Goal: Information Seeking & Learning: Check status

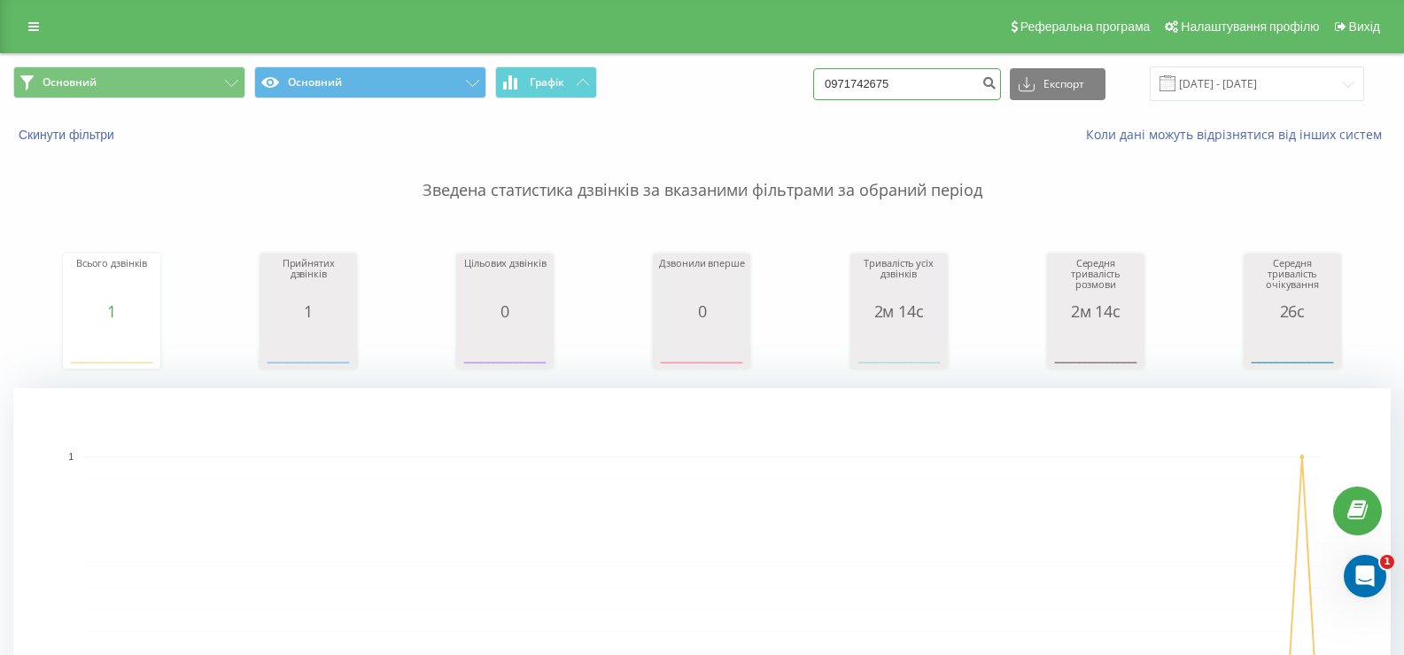
drag, startPoint x: 911, startPoint y: 83, endPoint x: 819, endPoint y: 86, distance: 92.2
click at [819, 86] on div "Основний Основний Графік 0971742675 Експорт .csv .xls .xlsx [DATE] - [DATE]" at bounding box center [702, 83] width 1378 height 35
click at [96, 134] on button "Скинути фільтри" at bounding box center [68, 135] width 110 height 16
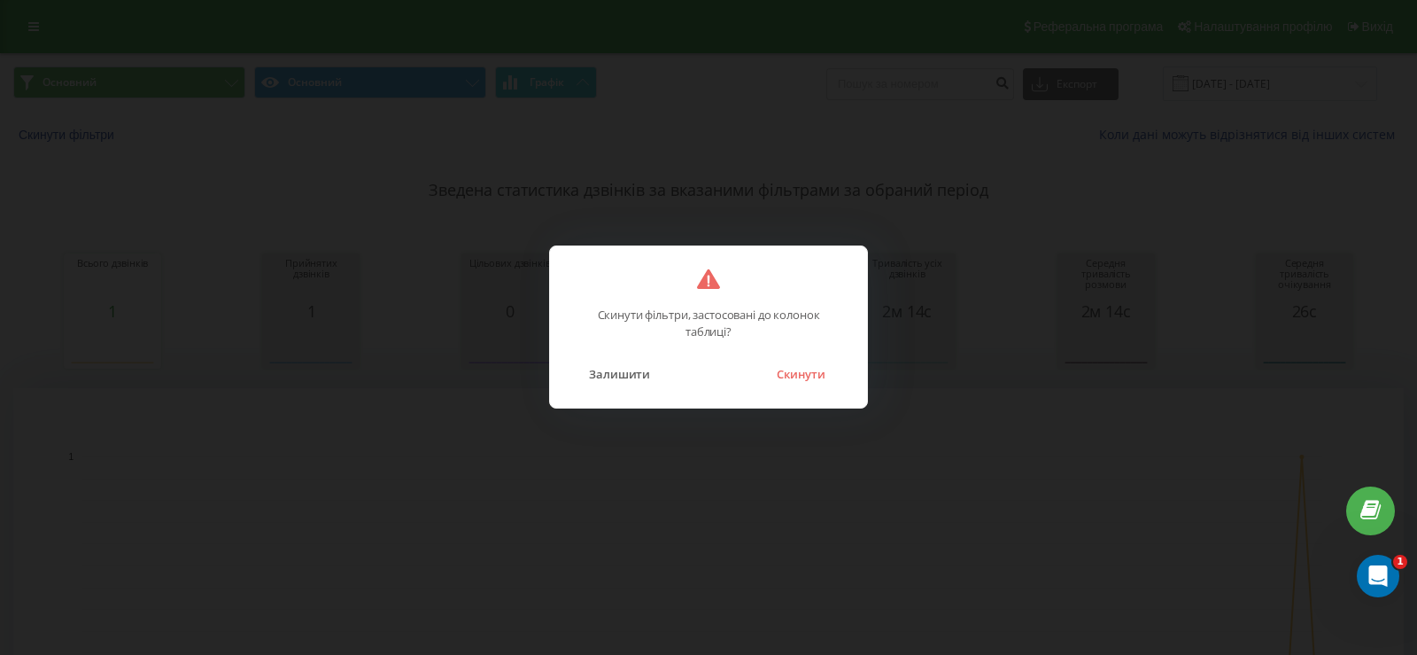
click at [801, 389] on div "Скинути фільтри, застосовані до колонок таблиці? Залишити Скинути" at bounding box center [708, 326] width 319 height 163
click at [801, 382] on button "Скинути" at bounding box center [801, 373] width 66 height 23
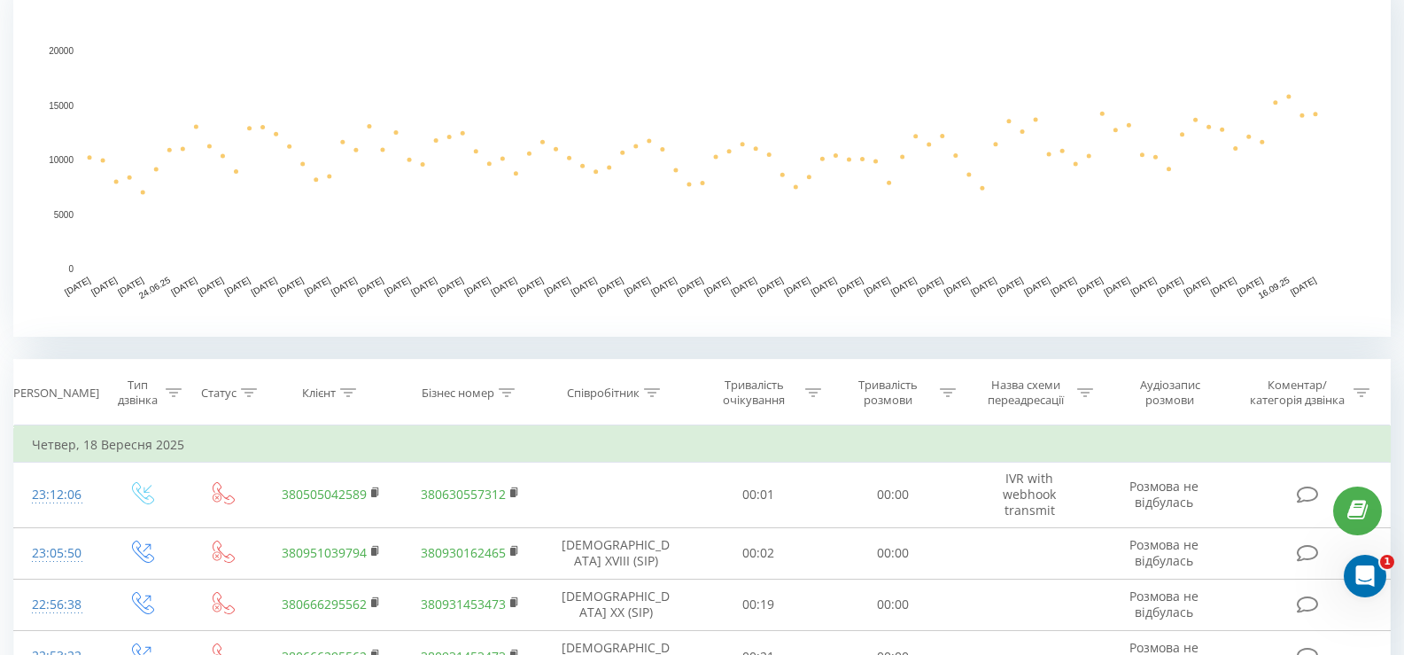
scroll to position [709, 0]
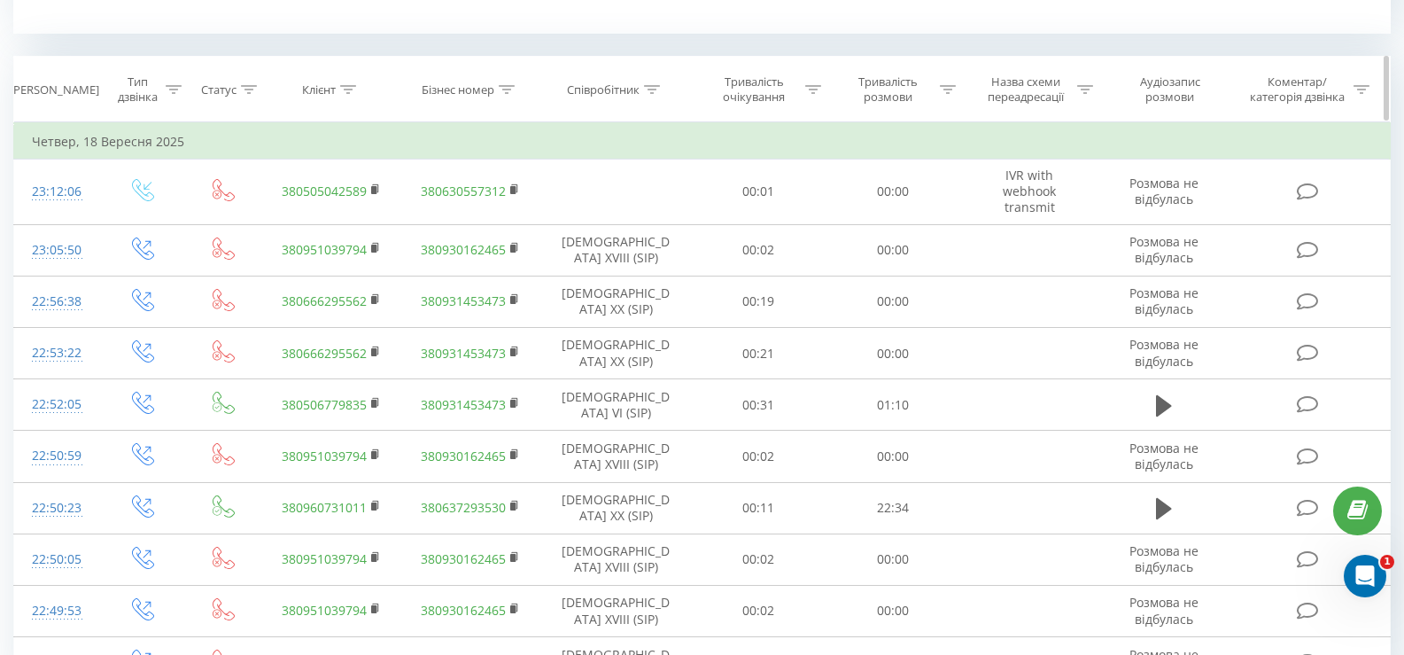
click at [651, 85] on icon at bounding box center [652, 89] width 16 height 9
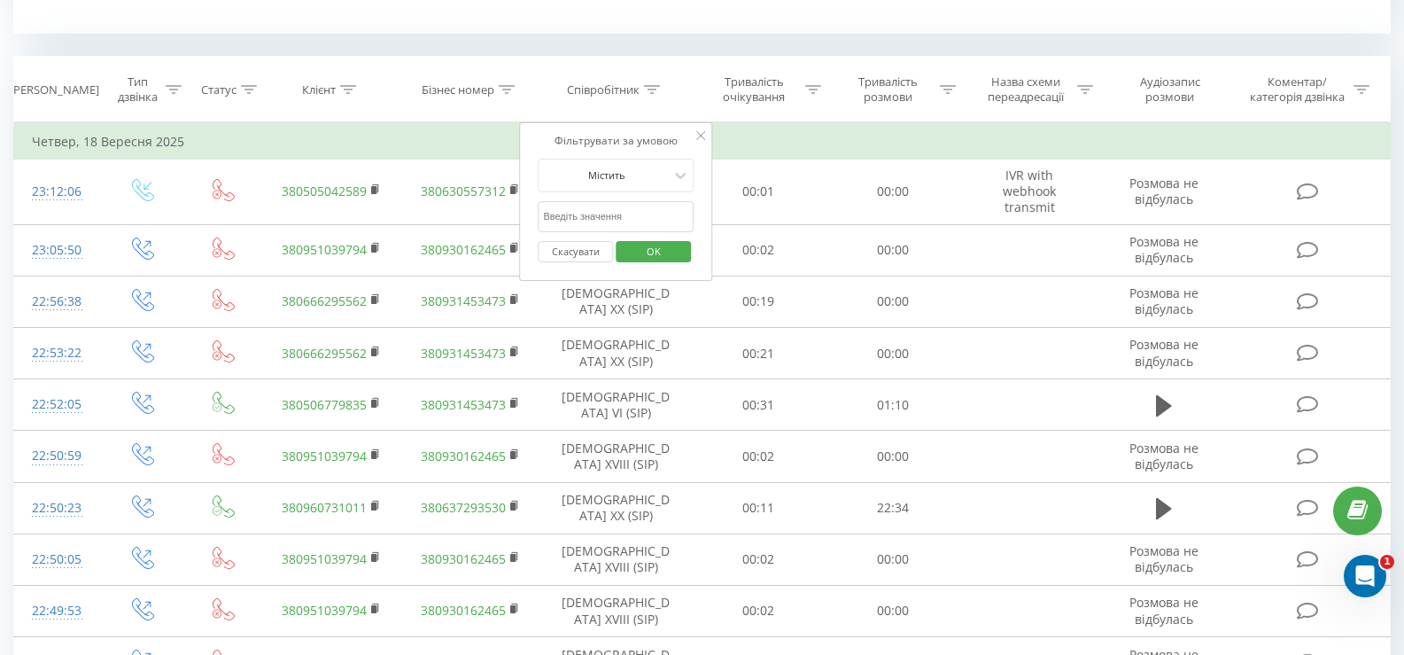
click at [595, 219] on input "text" at bounding box center [616, 216] width 156 height 31
type input "[PERSON_NAME]"
click at [664, 254] on span "OK" at bounding box center [654, 250] width 50 height 27
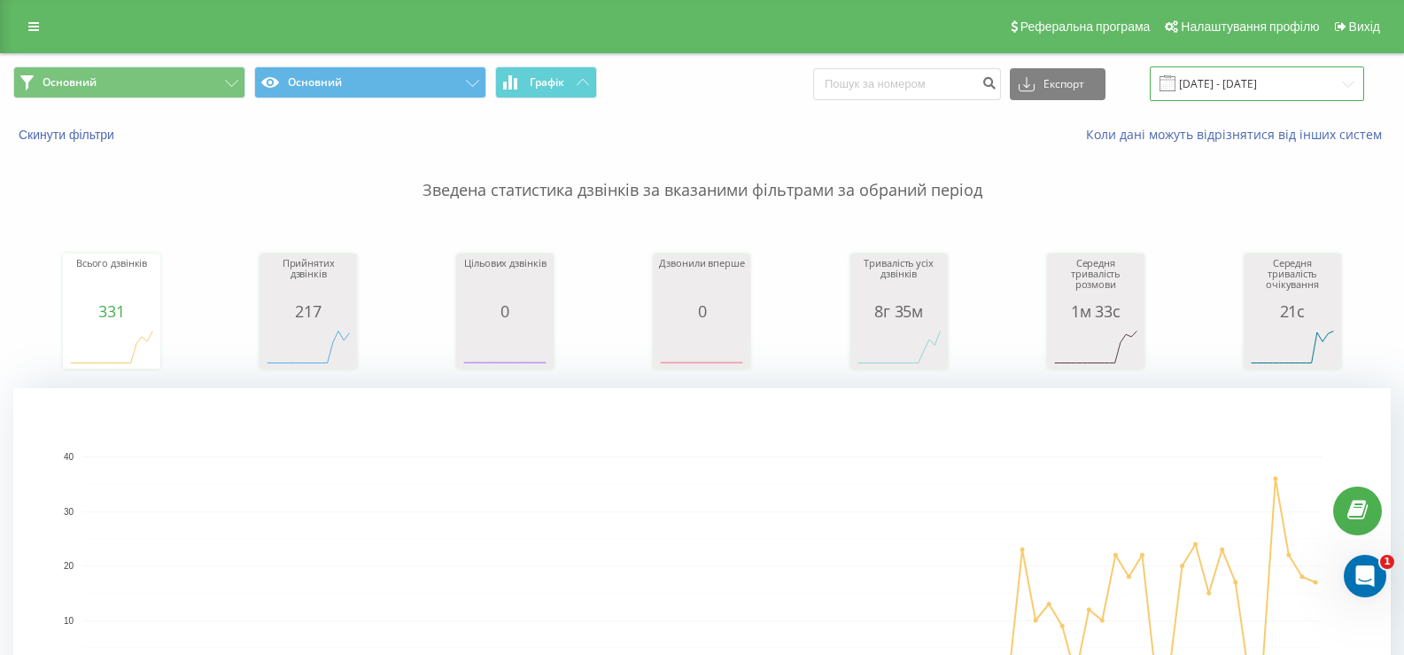
click at [1268, 86] on input "[DATE] - [DATE]" at bounding box center [1257, 83] width 214 height 35
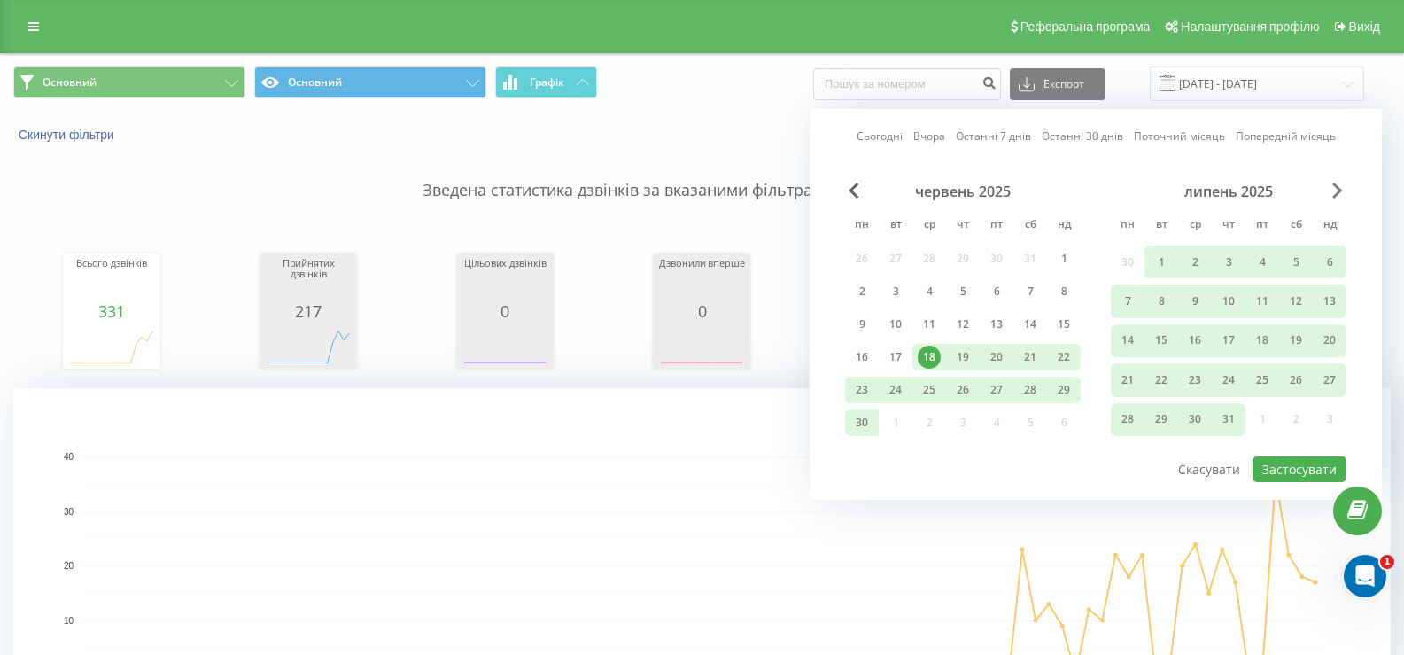
click at [1335, 188] on span "Next Month" at bounding box center [1337, 190] width 11 height 16
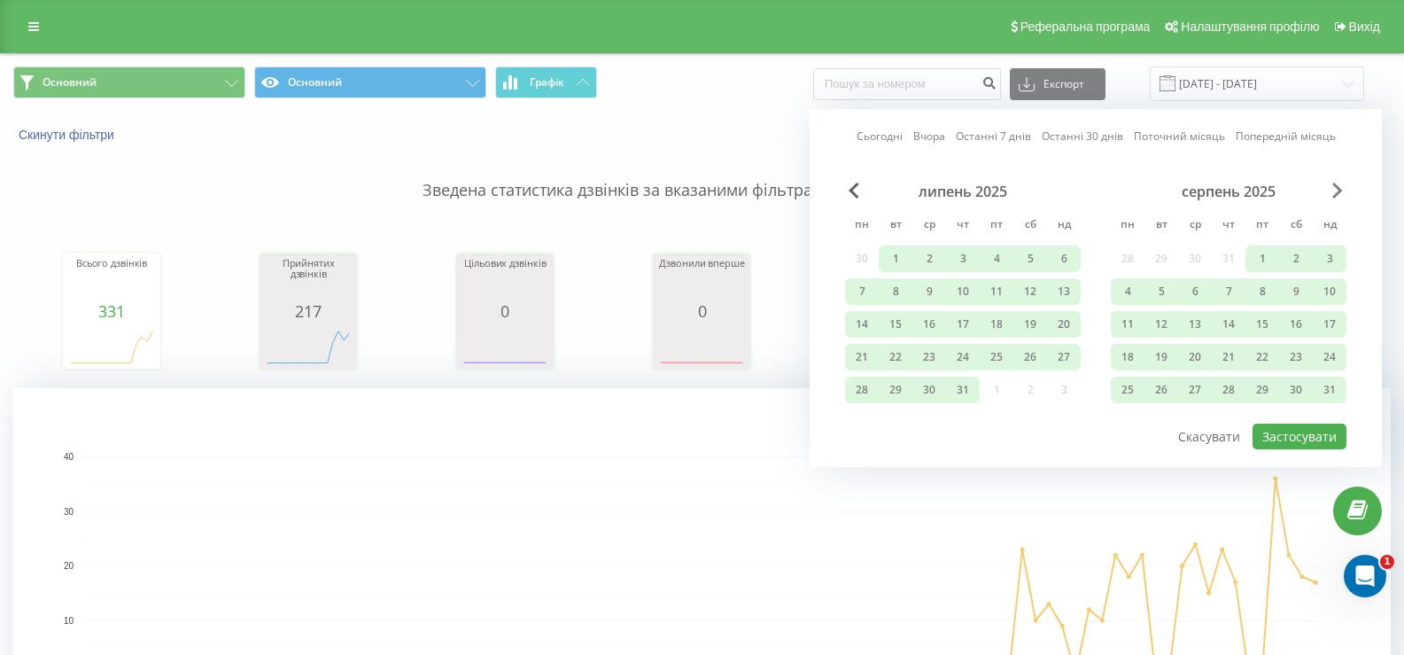
click at [1335, 188] on span "Next Month" at bounding box center [1337, 190] width 11 height 16
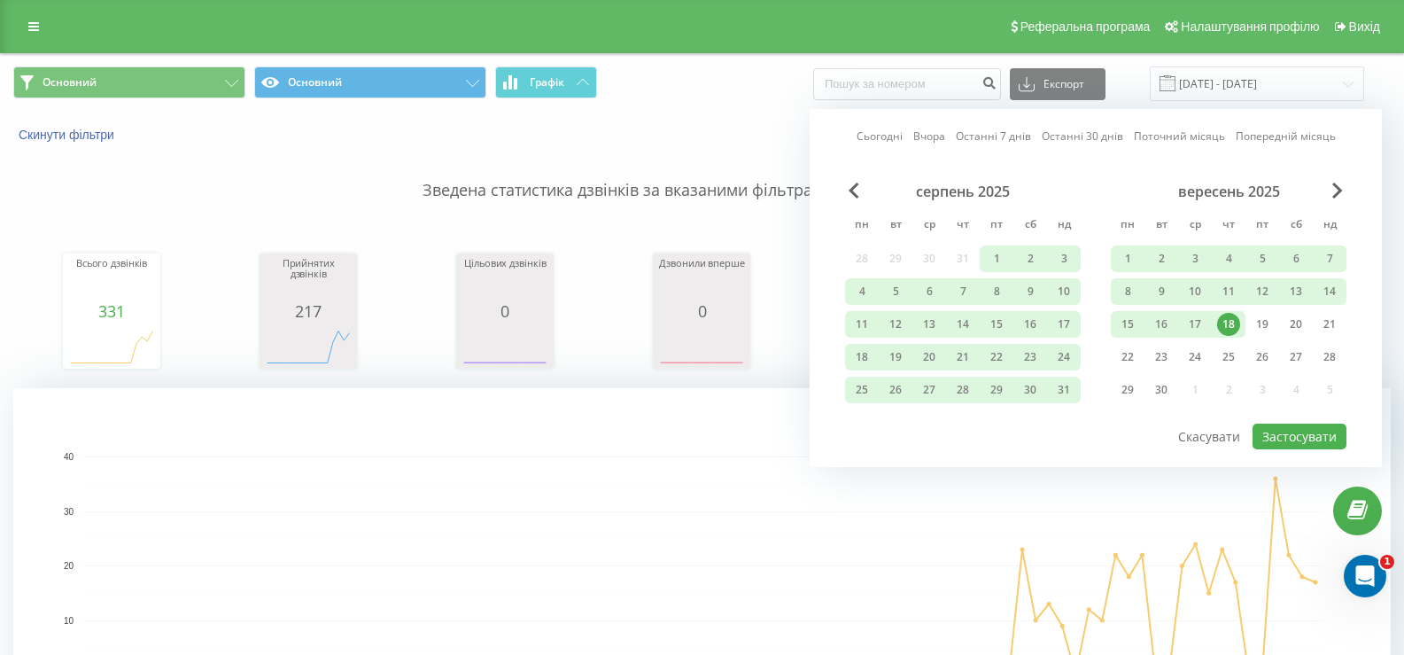
click at [1228, 325] on div "18" at bounding box center [1228, 324] width 23 height 23
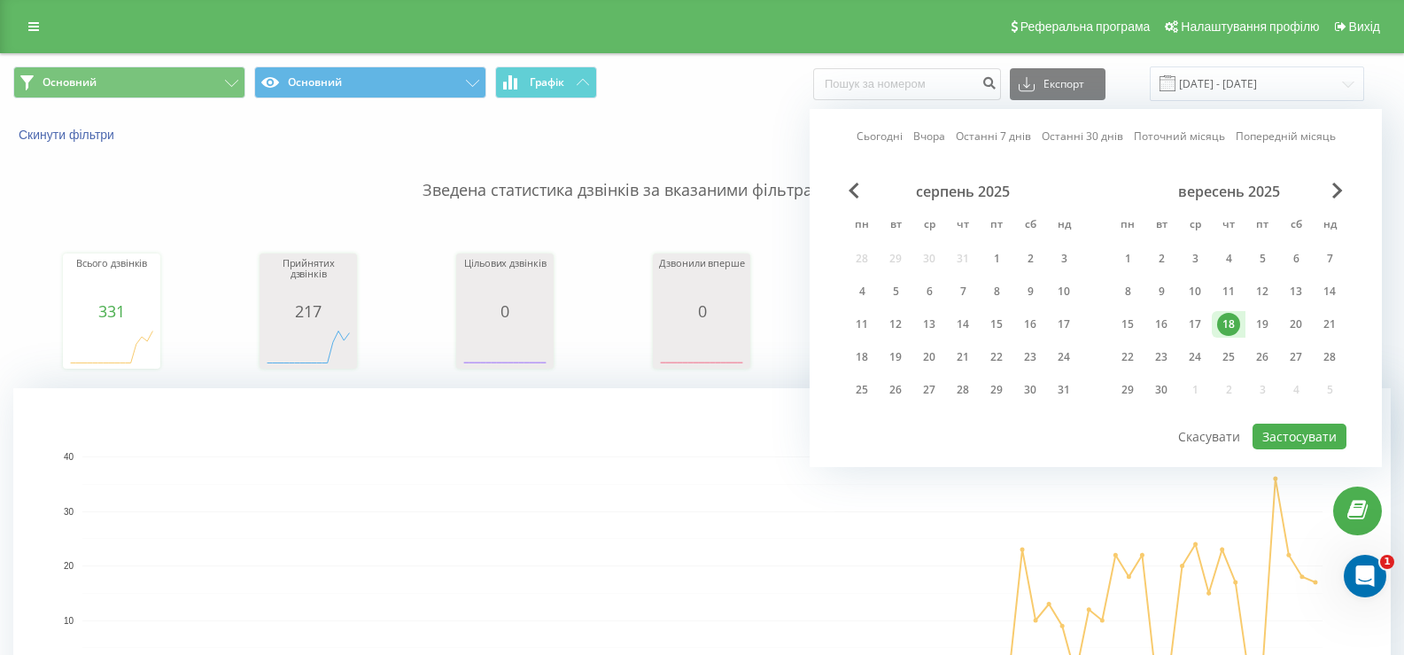
click at [1228, 325] on div "18" at bounding box center [1228, 324] width 23 height 23
click at [1233, 325] on div "18" at bounding box center [1228, 324] width 23 height 23
click at [1309, 435] on button "Застосувати" at bounding box center [1300, 436] width 94 height 26
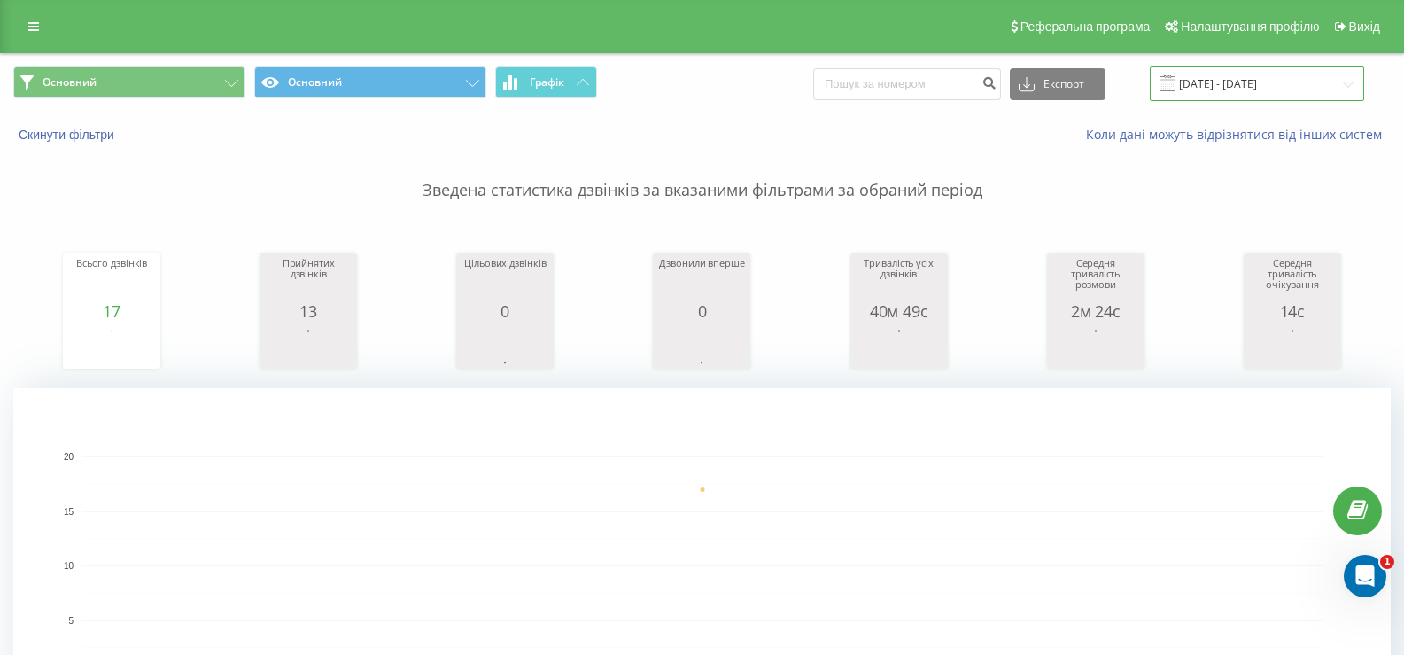
click at [1254, 90] on input "[DATE] - [DATE]" at bounding box center [1257, 83] width 214 height 35
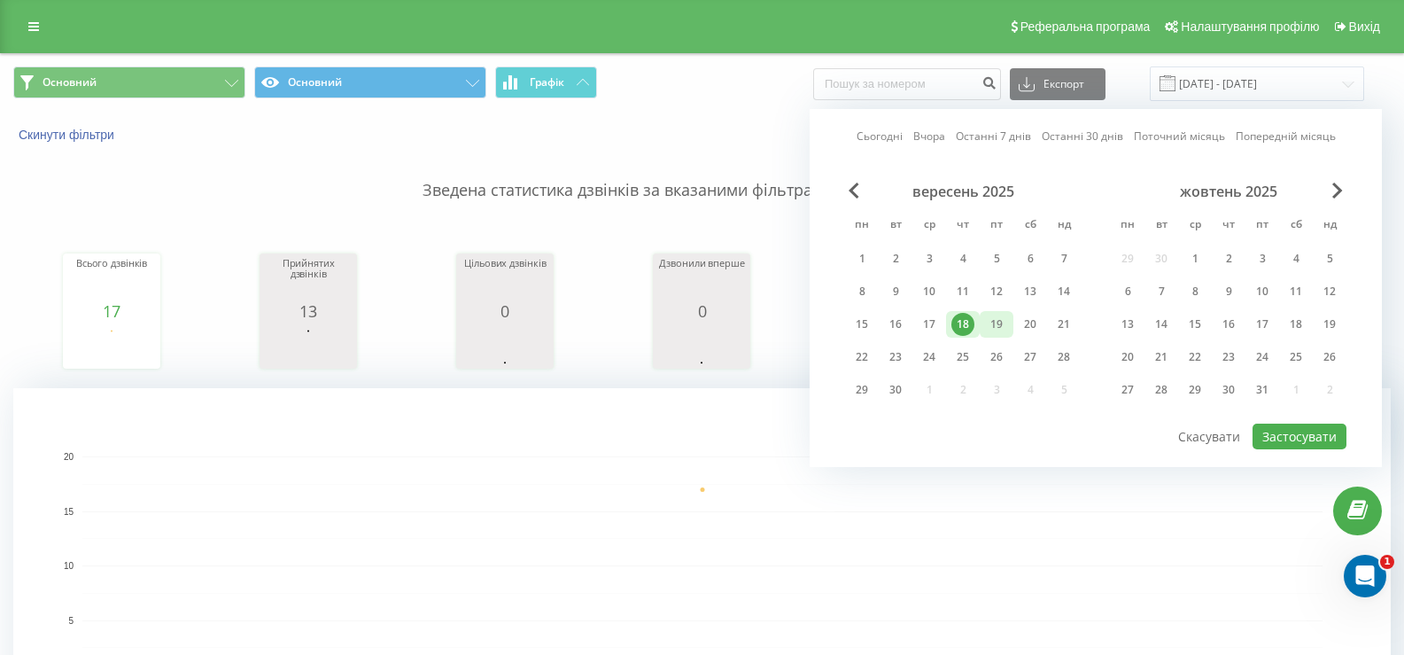
click at [990, 323] on div "19" at bounding box center [996, 324] width 23 height 23
click at [995, 325] on div "19" at bounding box center [996, 324] width 23 height 23
click at [1324, 438] on button "Застосувати" at bounding box center [1300, 436] width 94 height 26
type input "[DATE] - [DATE]"
